Goal: Check status: Check status

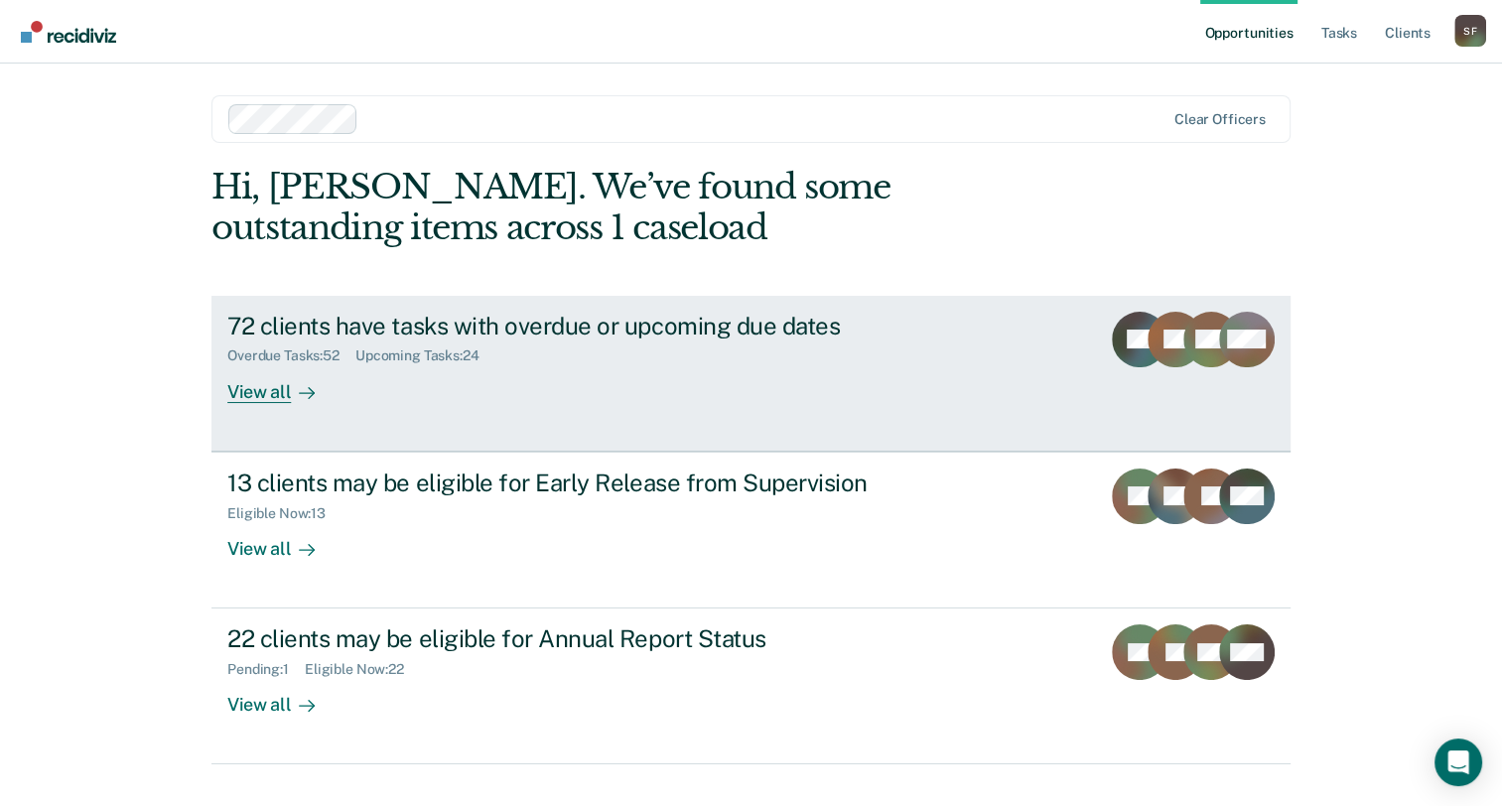
click at [476, 333] on div "72 clients have tasks with overdue or upcoming due dates" at bounding box center [575, 326] width 697 height 29
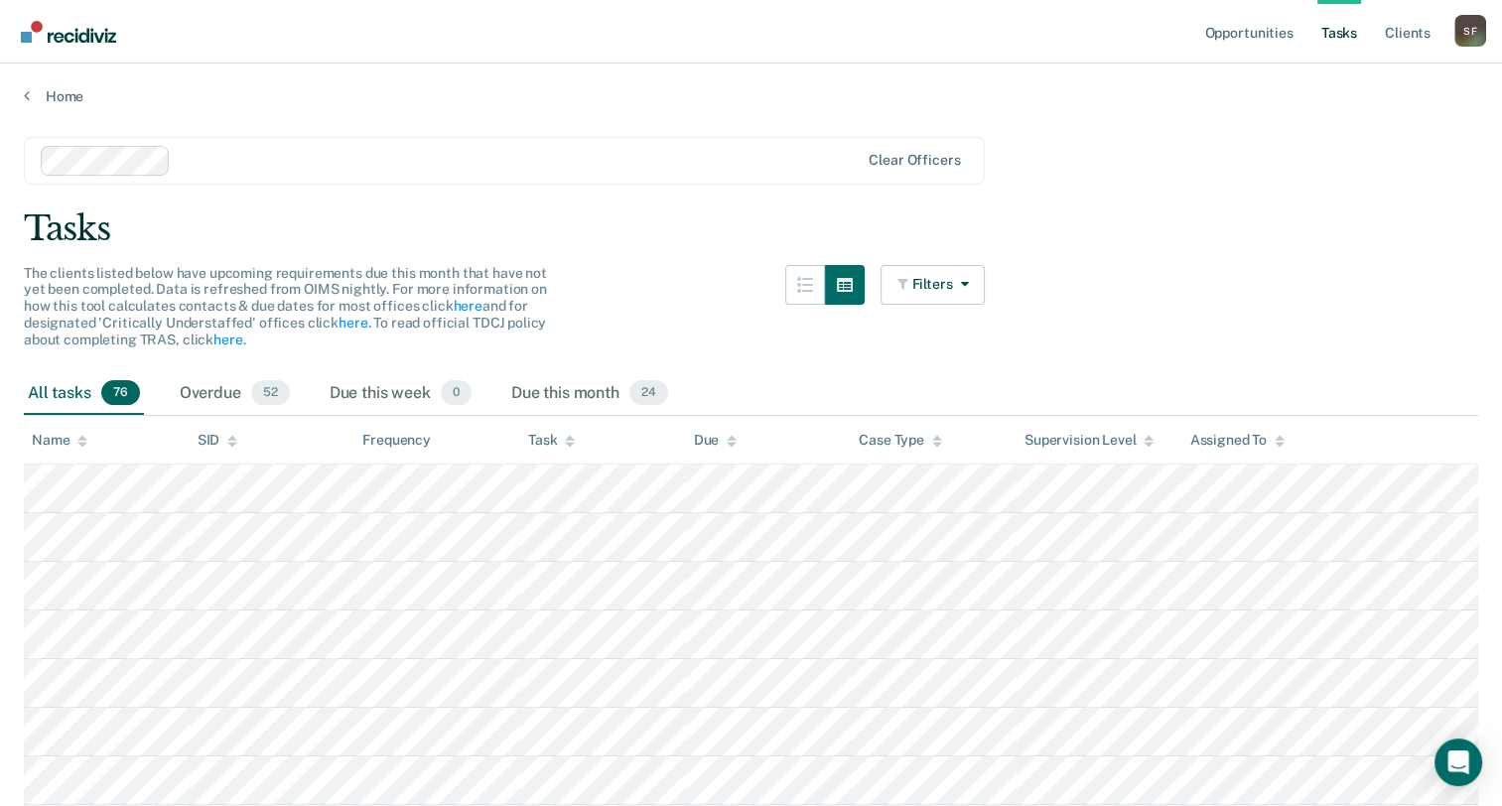
click at [730, 437] on icon at bounding box center [731, 437] width 10 height 5
click at [588, 394] on div "Due this month 24" at bounding box center [589, 394] width 165 height 44
click at [576, 453] on th "Task" at bounding box center [603, 440] width 166 height 49
click at [568, 432] on div at bounding box center [570, 440] width 10 height 17
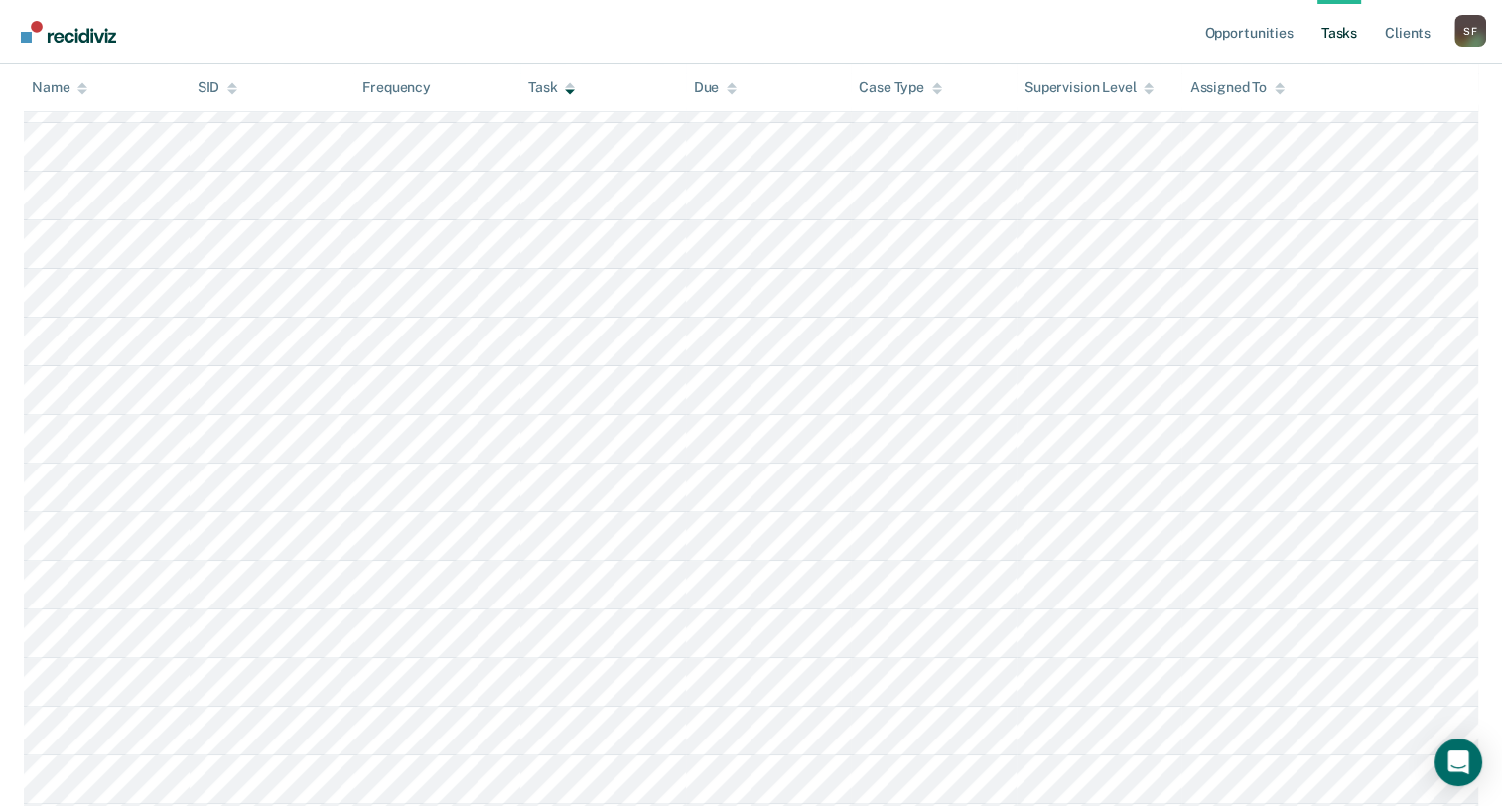
scroll to position [595, 0]
